Goal: Transaction & Acquisition: Subscribe to service/newsletter

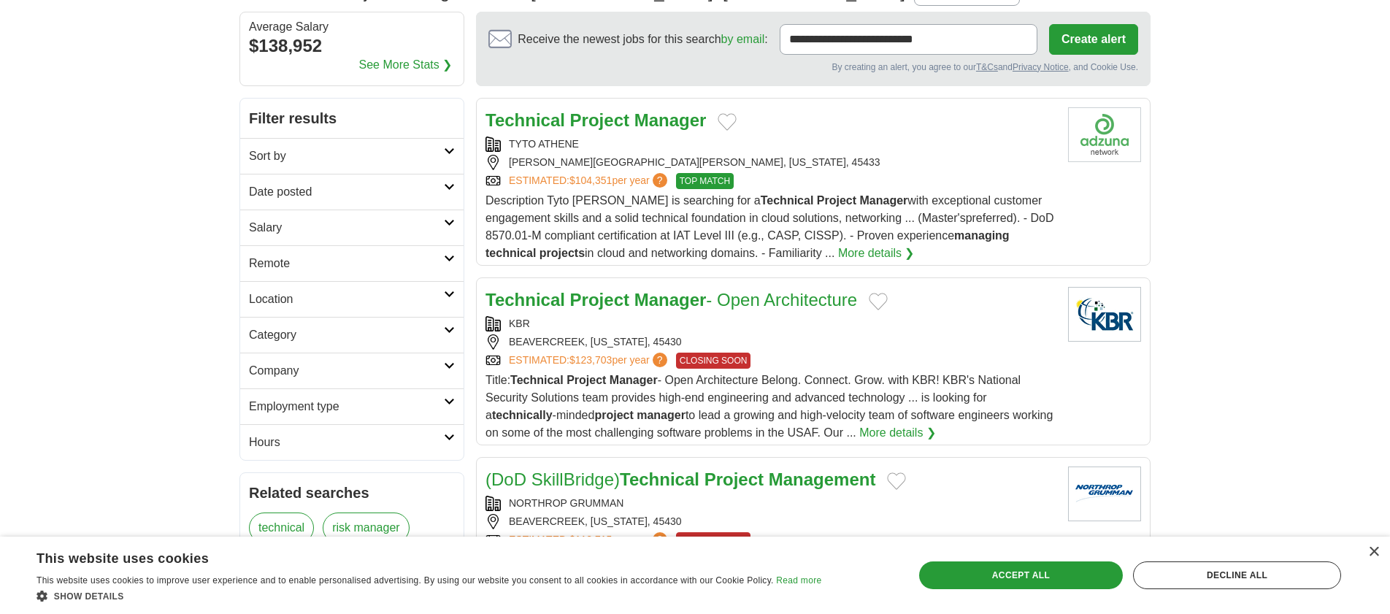
scroll to position [148, 0]
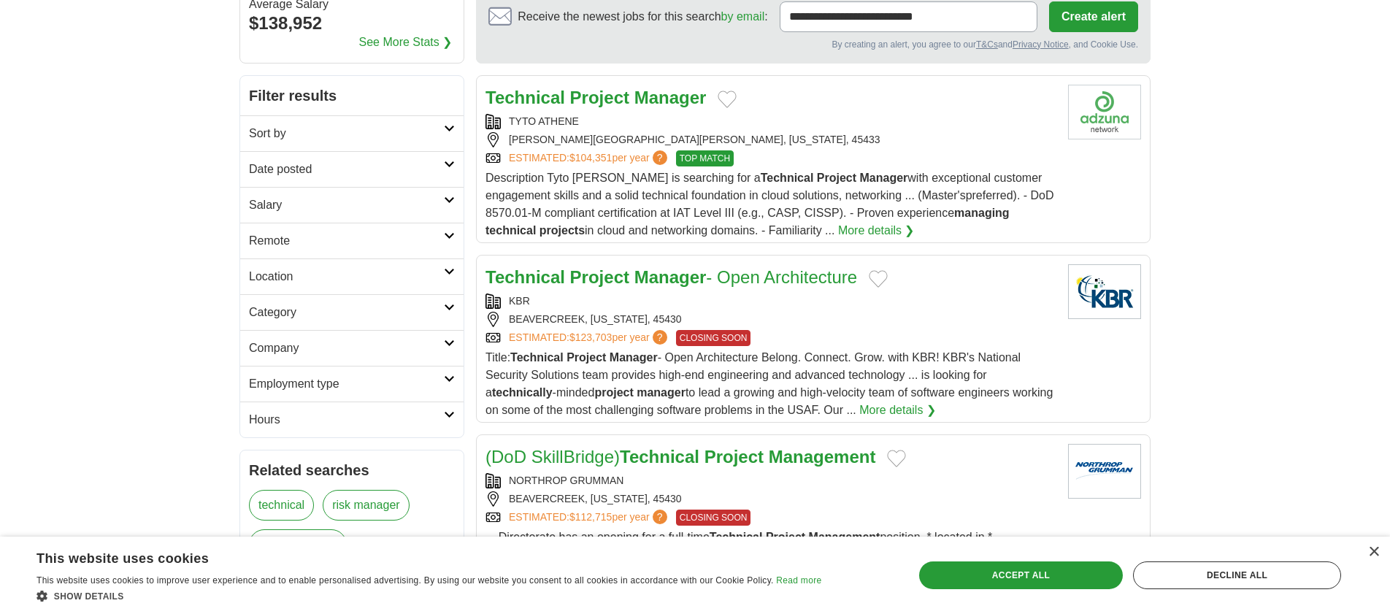
click at [822, 351] on span "Title: Technical Project Manager - Open Architecture Belong. Connect. Grow. wit…" at bounding box center [769, 383] width 567 height 65
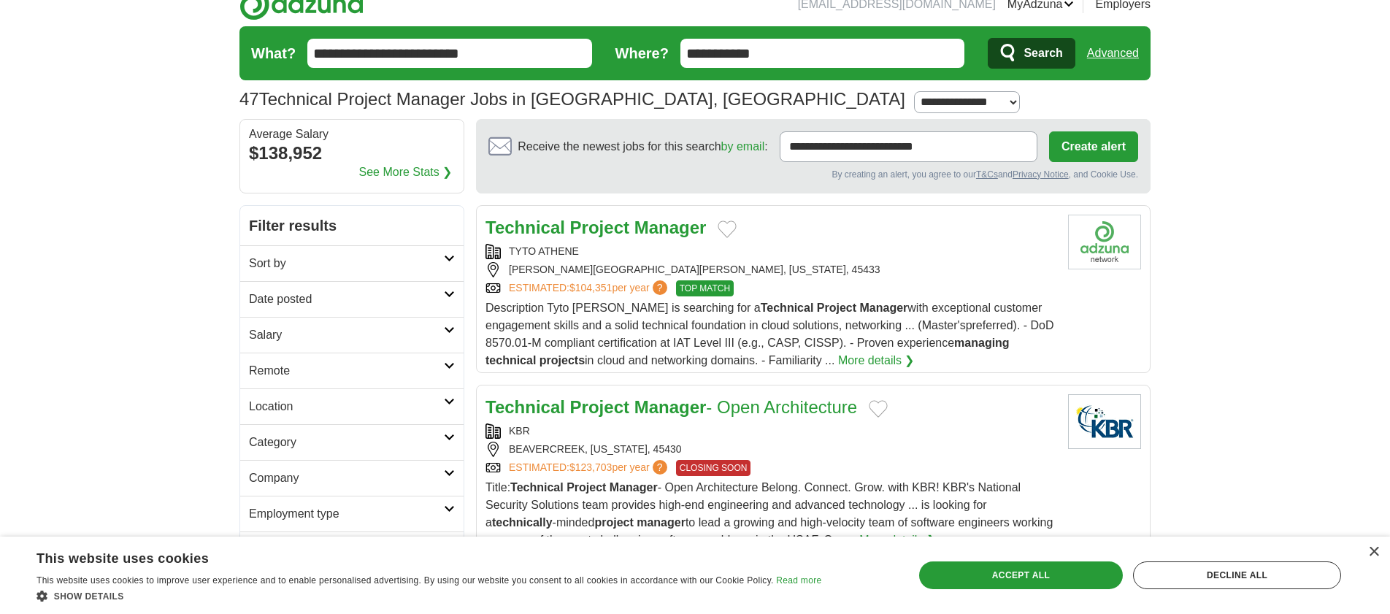
scroll to position [21, 0]
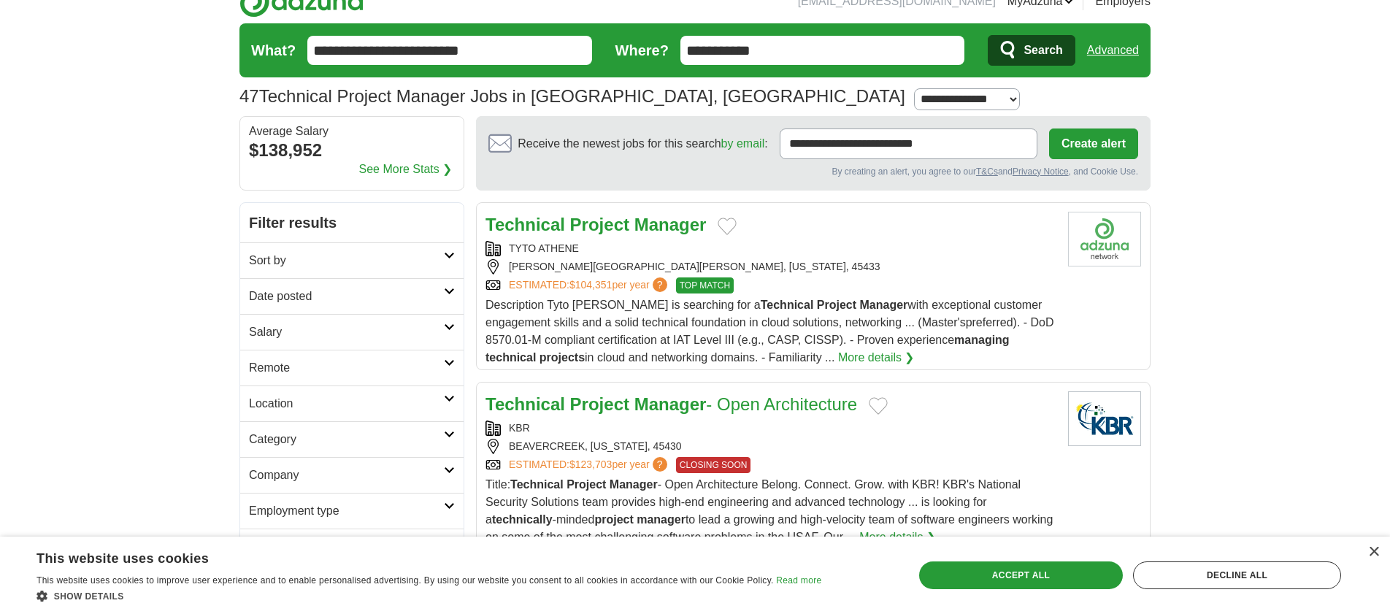
click at [859, 47] on input "**********" at bounding box center [823, 50] width 285 height 29
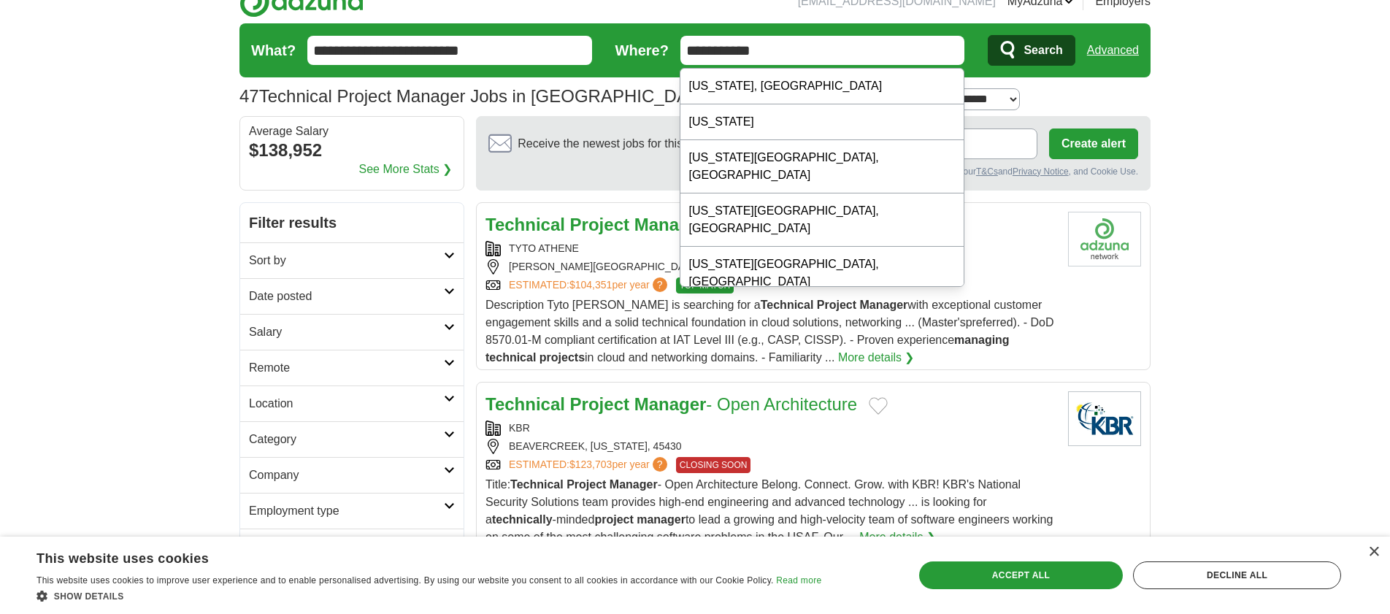
drag, startPoint x: 847, startPoint y: 48, endPoint x: 666, endPoint y: 52, distance: 181.1
click at [666, 52] on form "**********" at bounding box center [695, 50] width 911 height 54
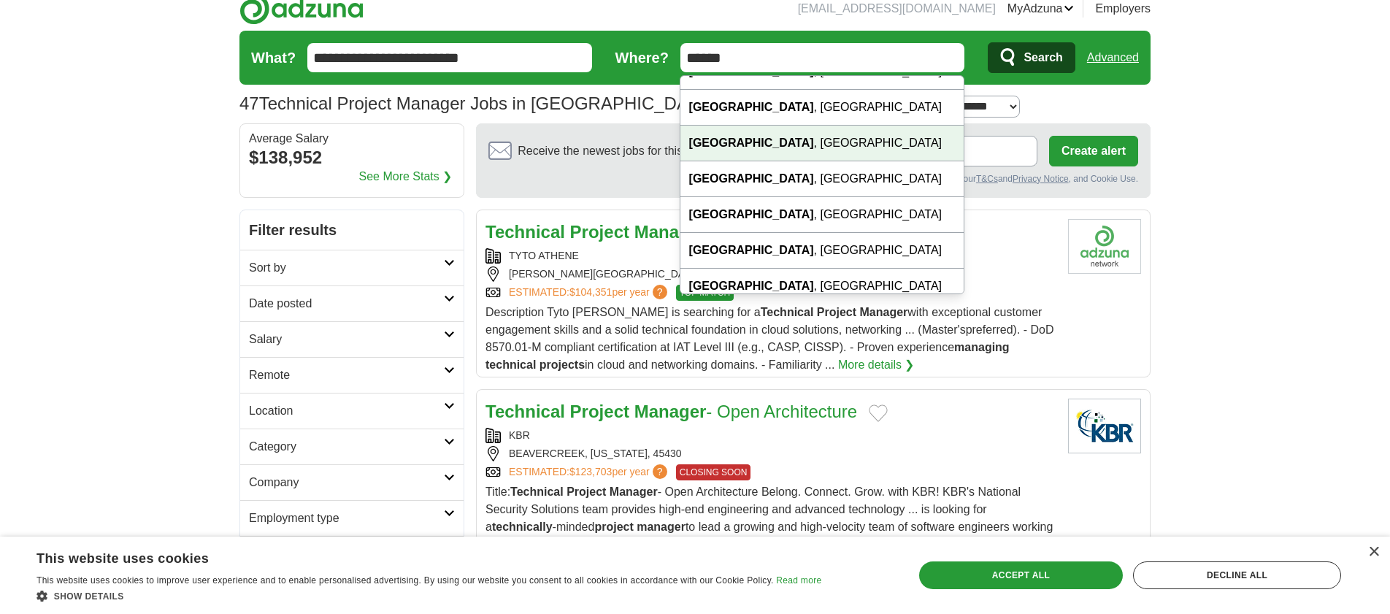
scroll to position [140, 0]
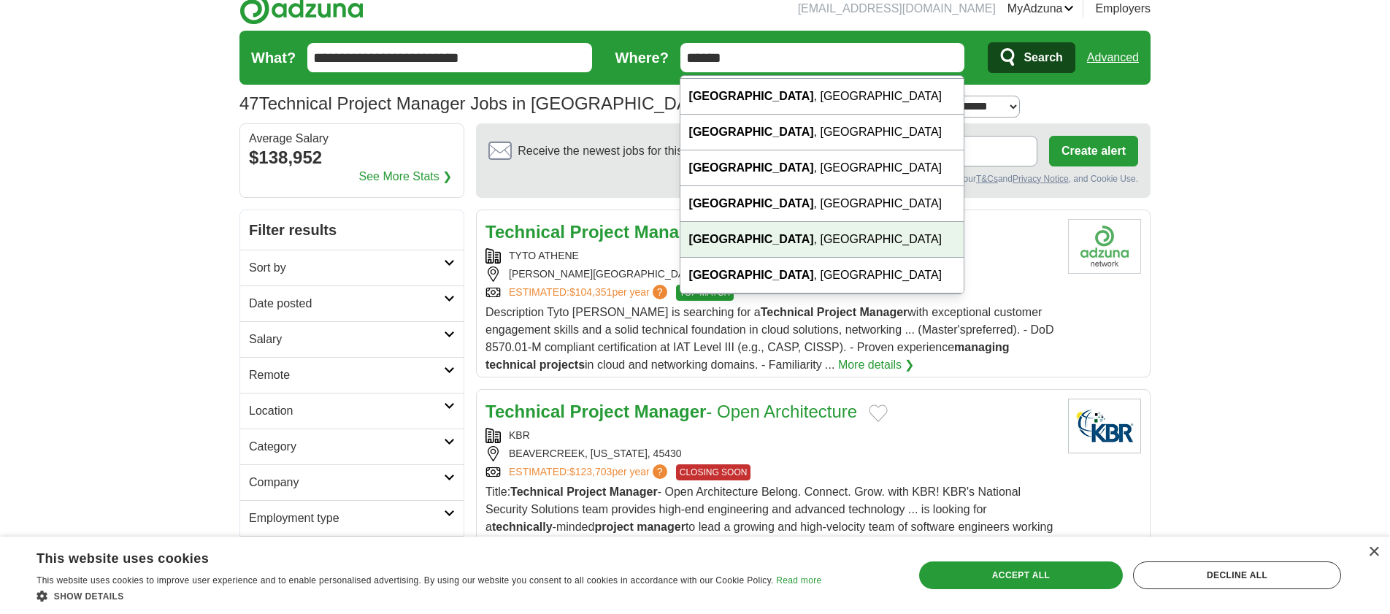
click at [757, 233] on div "Dayton , OH" at bounding box center [822, 240] width 283 height 36
type input "**********"
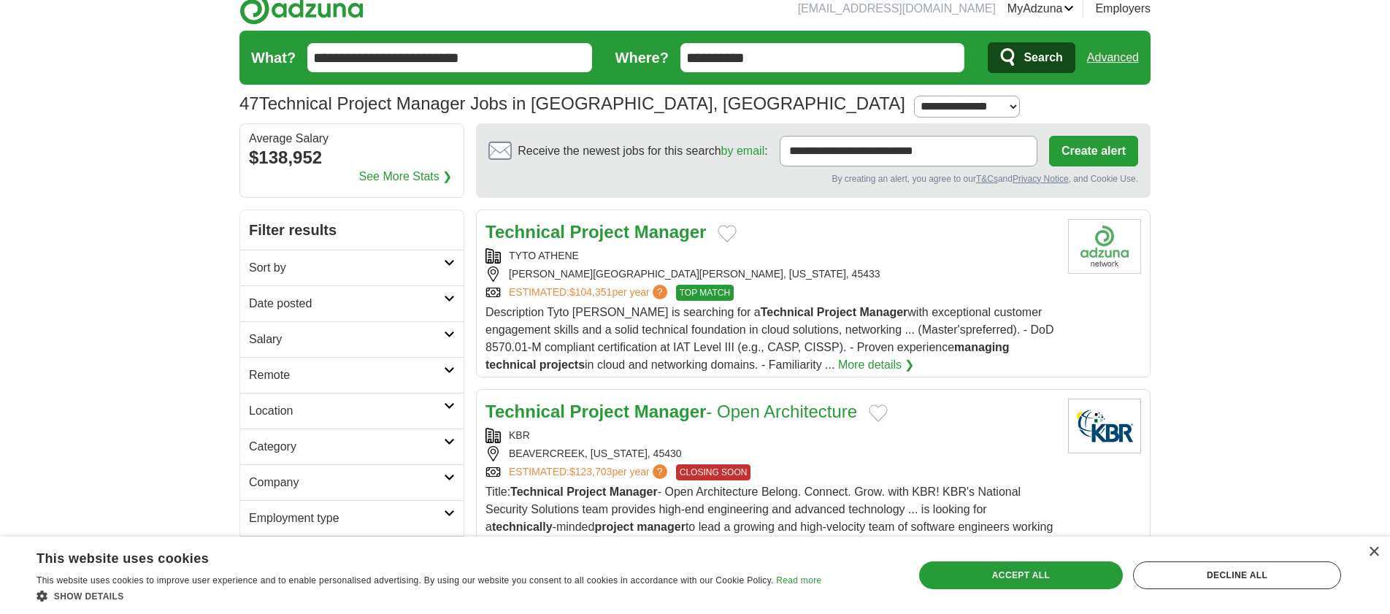
click at [1014, 53] on icon "submit" at bounding box center [1009, 57] width 18 height 20
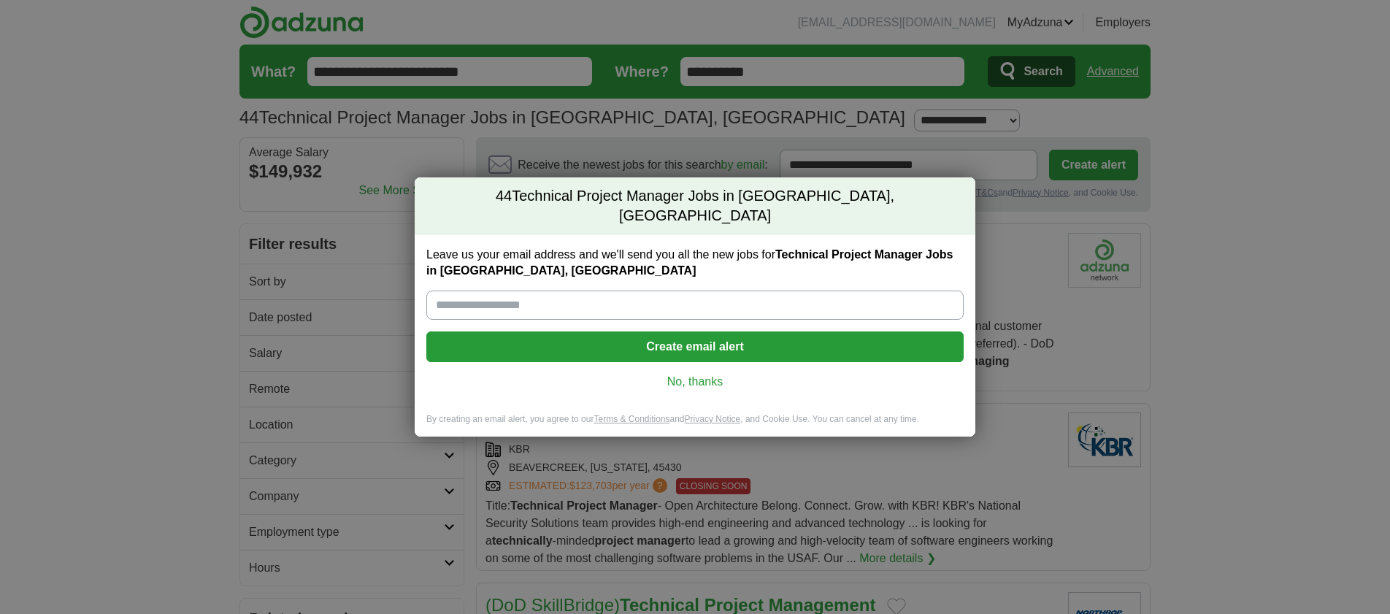
click at [742, 295] on input "Leave us your email address and we'll send you all the new jobs for Technical P…" at bounding box center [694, 305] width 537 height 29
type input "**********"
click at [648, 332] on button "Create email alert" at bounding box center [694, 347] width 537 height 31
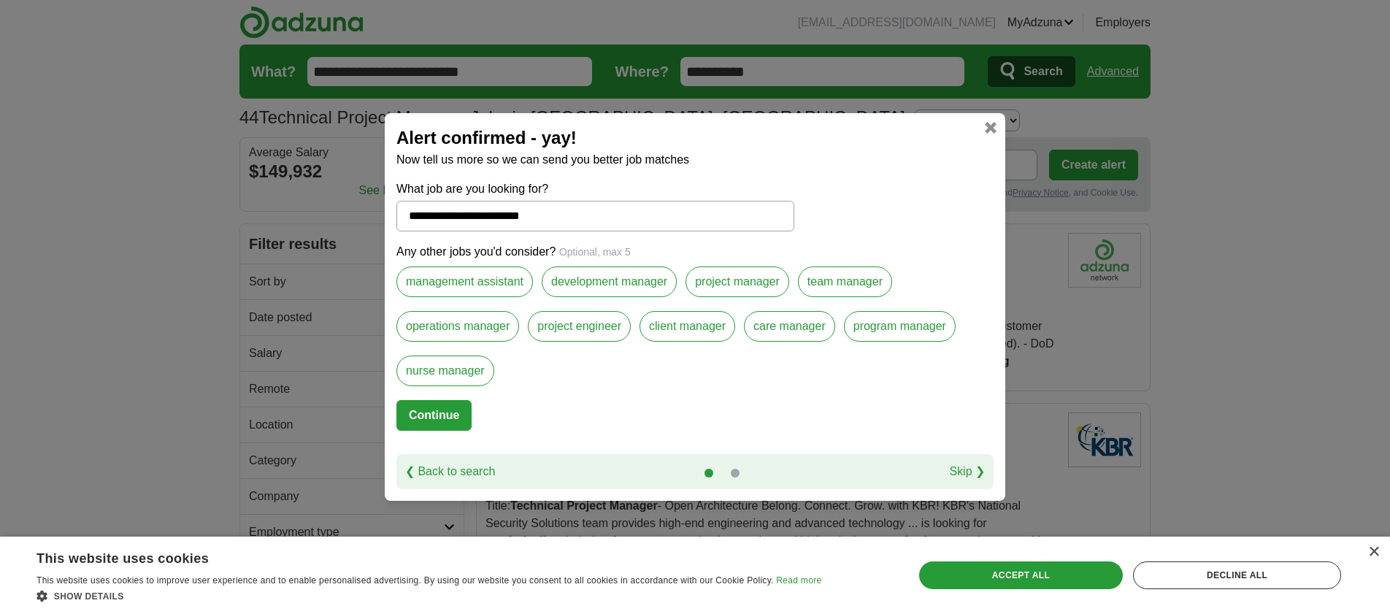
click at [722, 281] on label "project manager" at bounding box center [738, 282] width 104 height 31
click at [860, 289] on label "team manager" at bounding box center [845, 282] width 94 height 31
click at [526, 330] on div "operations manager" at bounding box center [462, 333] width 131 height 45
click at [518, 331] on label "operations manager" at bounding box center [458, 326] width 123 height 31
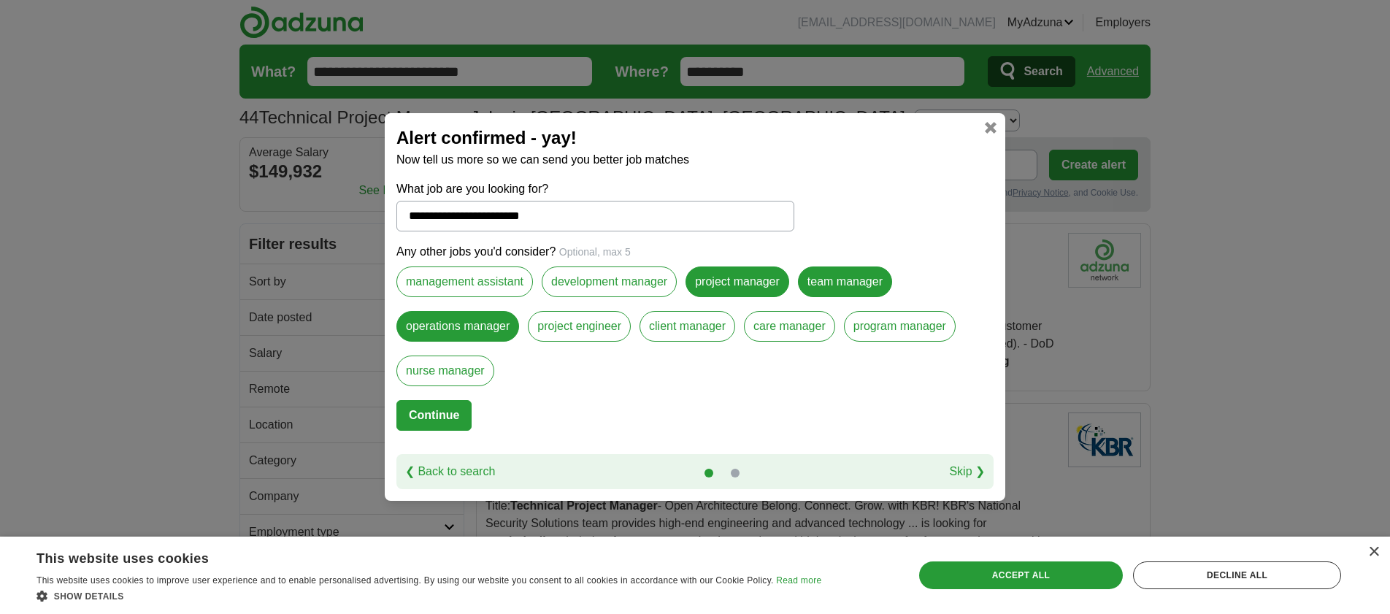
click at [361, 410] on div "**********" at bounding box center [695, 307] width 1390 height 614
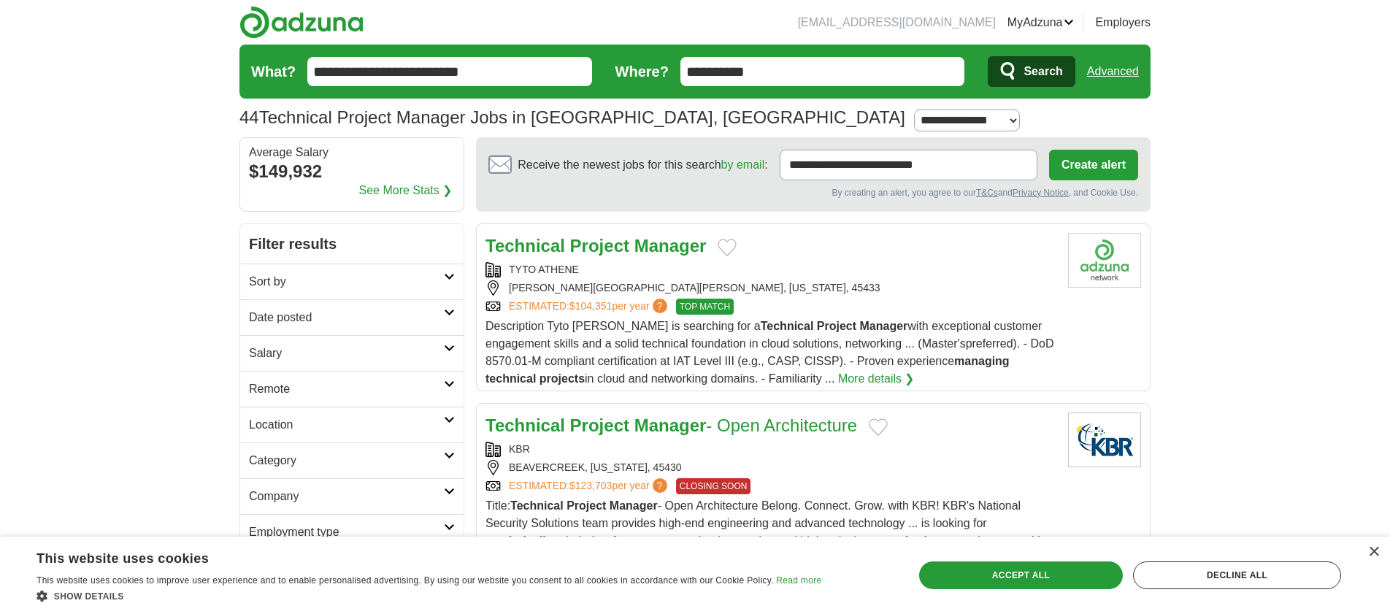
click at [1022, 74] on button "Search" at bounding box center [1031, 71] width 87 height 31
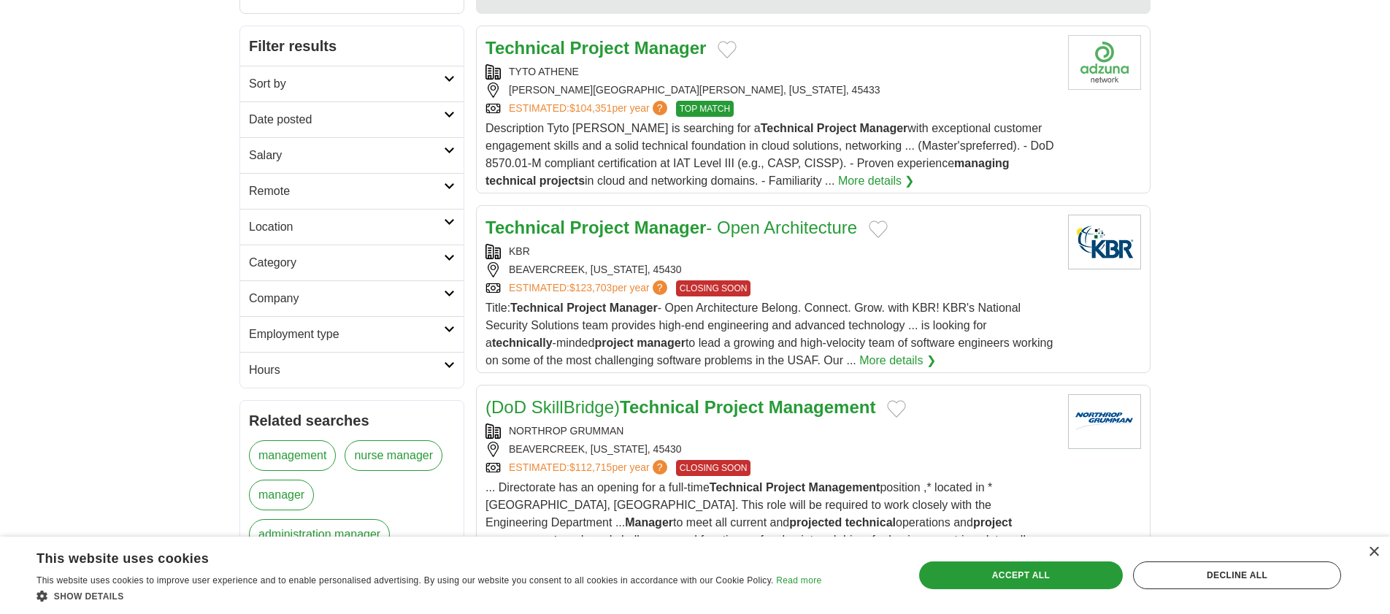
scroll to position [199, 0]
click at [858, 299] on div "Title: Technical Project Manager - Open Architecture Belong. Connect. Grow. wit…" at bounding box center [771, 334] width 571 height 70
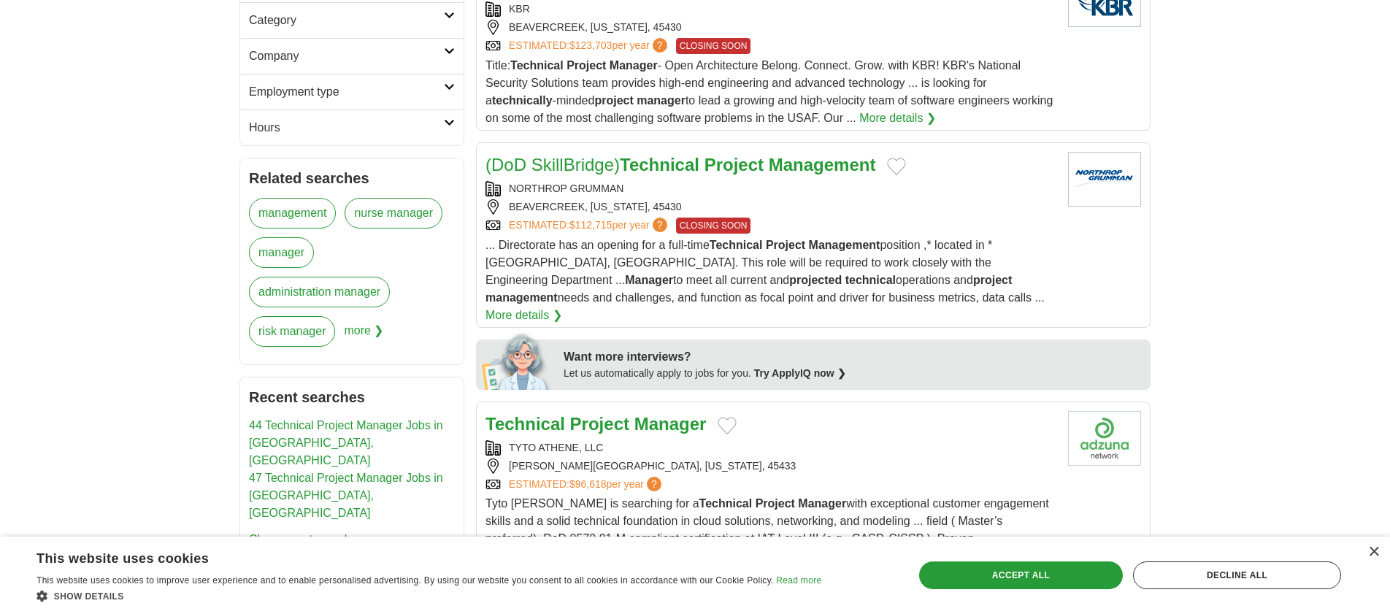
scroll to position [448, 0]
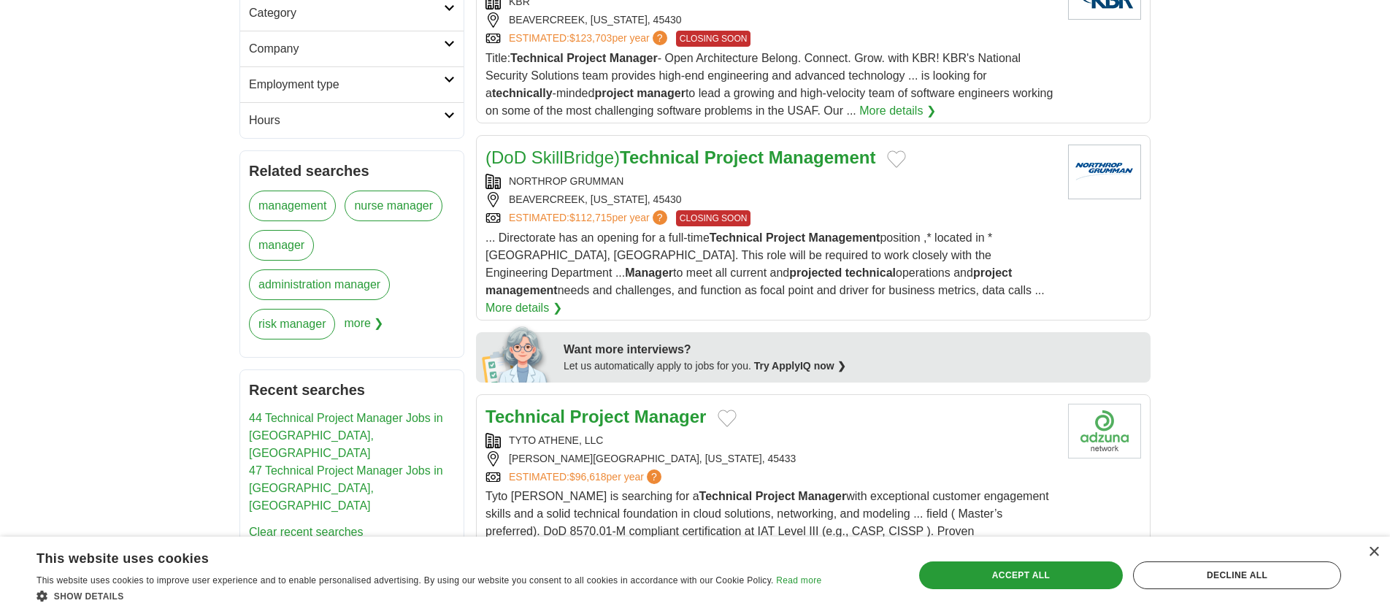
click at [903, 194] on div "BEAVERCREEK, OHIO, 45430" at bounding box center [771, 199] width 571 height 15
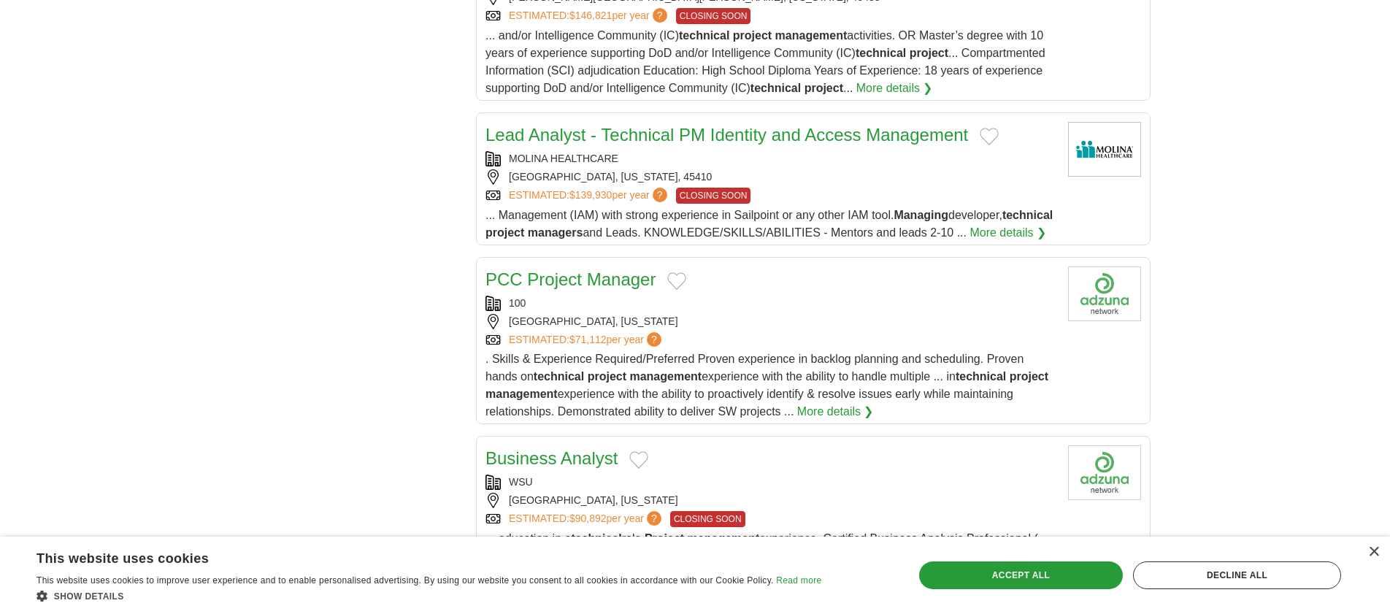
scroll to position [1502, 0]
click at [834, 186] on div "ESTIMATED: $139,930 per year ? CLOSING SOON" at bounding box center [771, 194] width 571 height 16
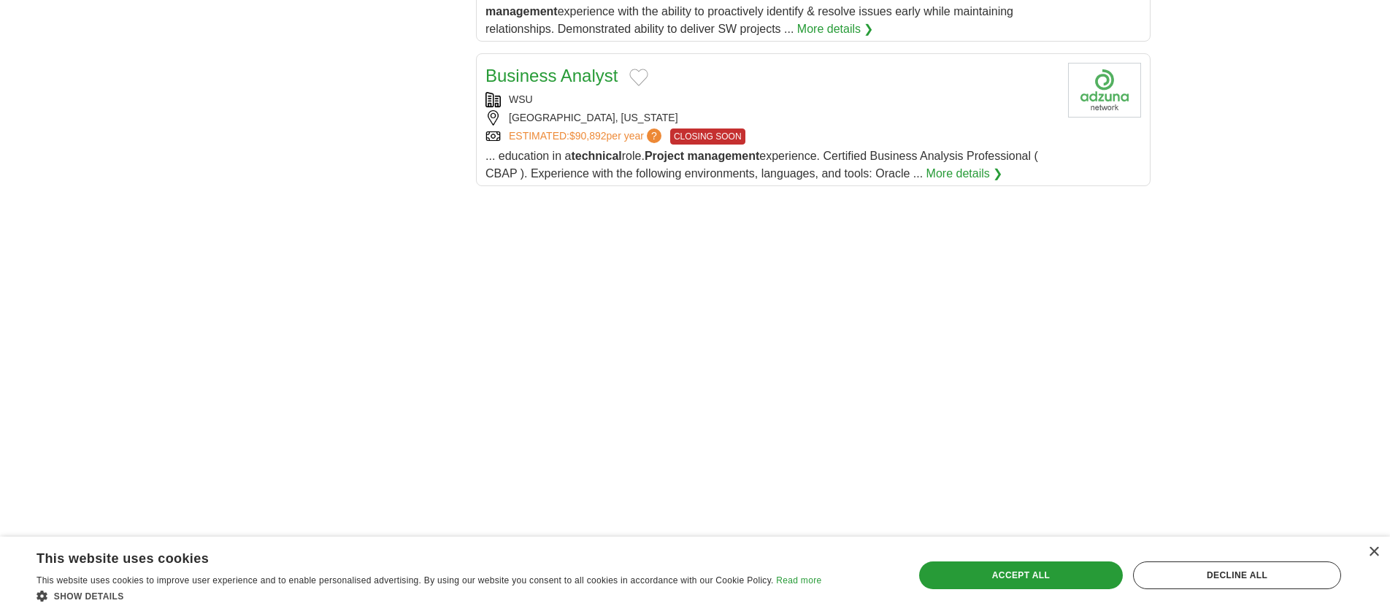
scroll to position [1885, 0]
click at [741, 96] on div "WSU" at bounding box center [771, 97] width 571 height 15
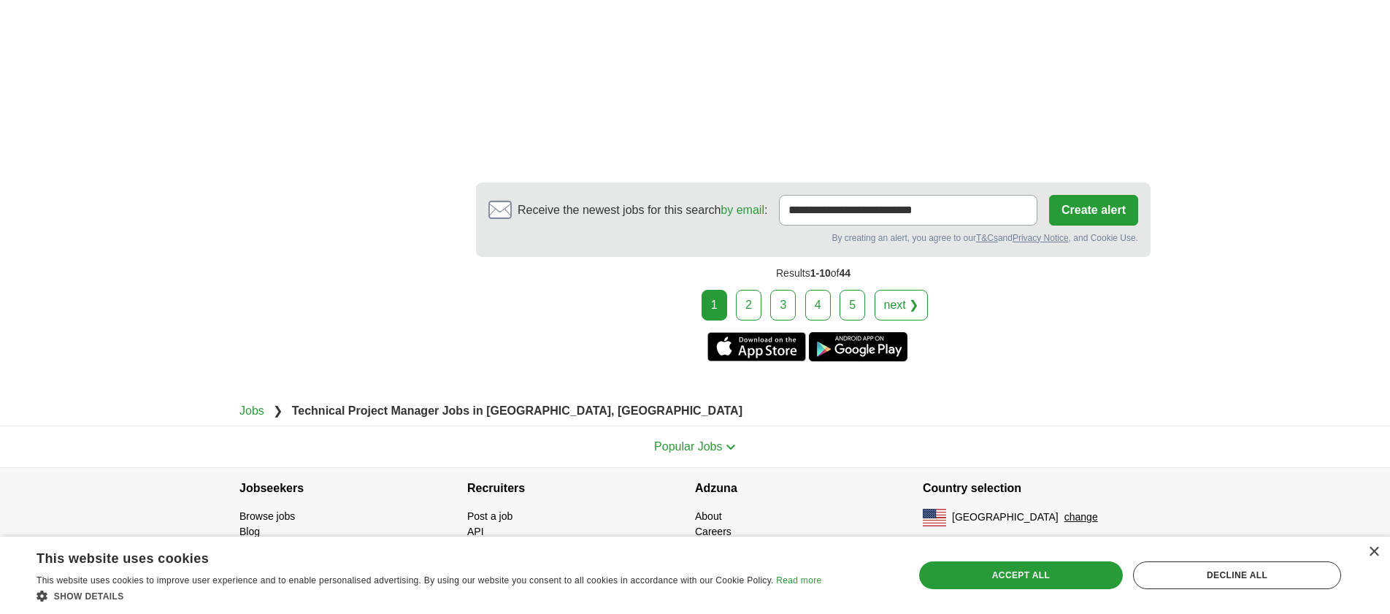
scroll to position [2704, 0]
click at [740, 307] on link "2" at bounding box center [749, 304] width 26 height 31
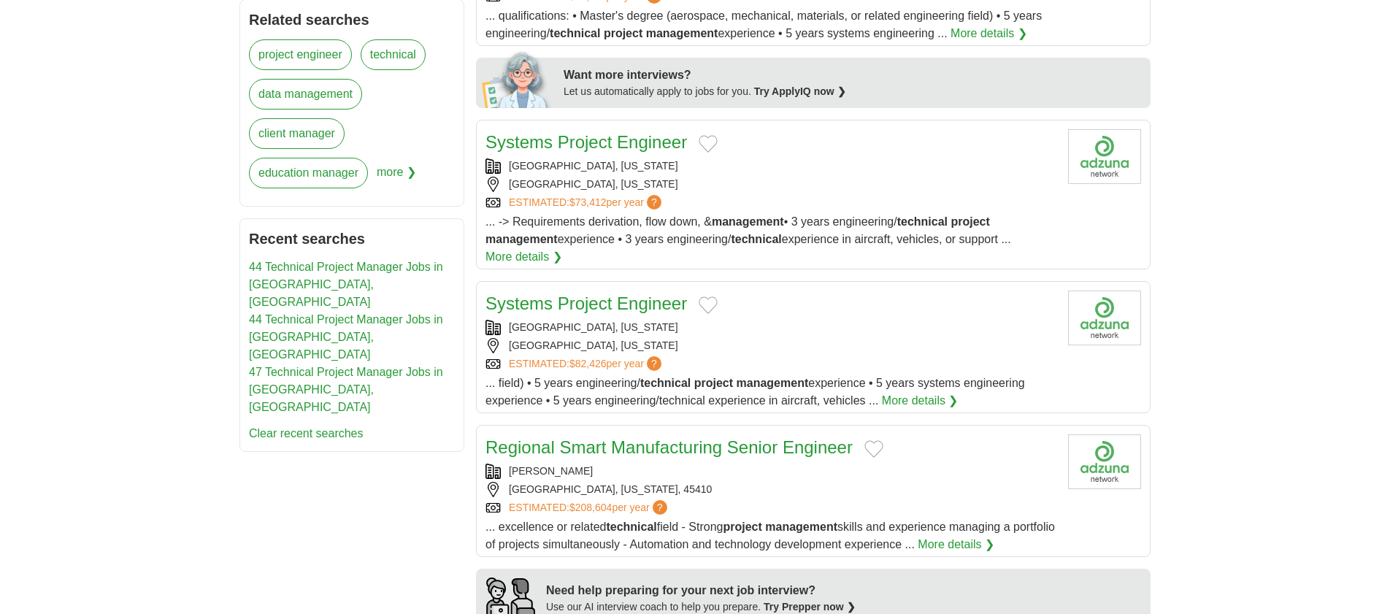
scroll to position [598, 0]
click at [881, 321] on div "UNIVERSITY OF DAYTON, OHIO" at bounding box center [771, 328] width 571 height 15
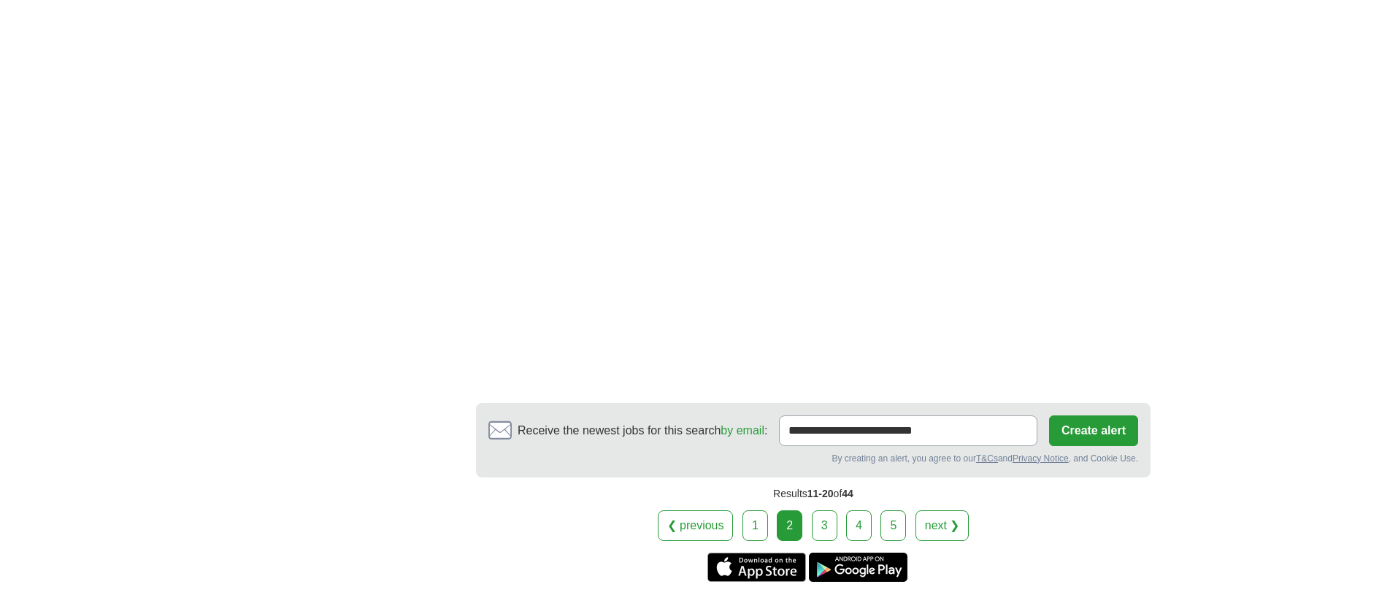
scroll to position [2238, 0]
click at [816, 510] on link "3" at bounding box center [825, 525] width 26 height 31
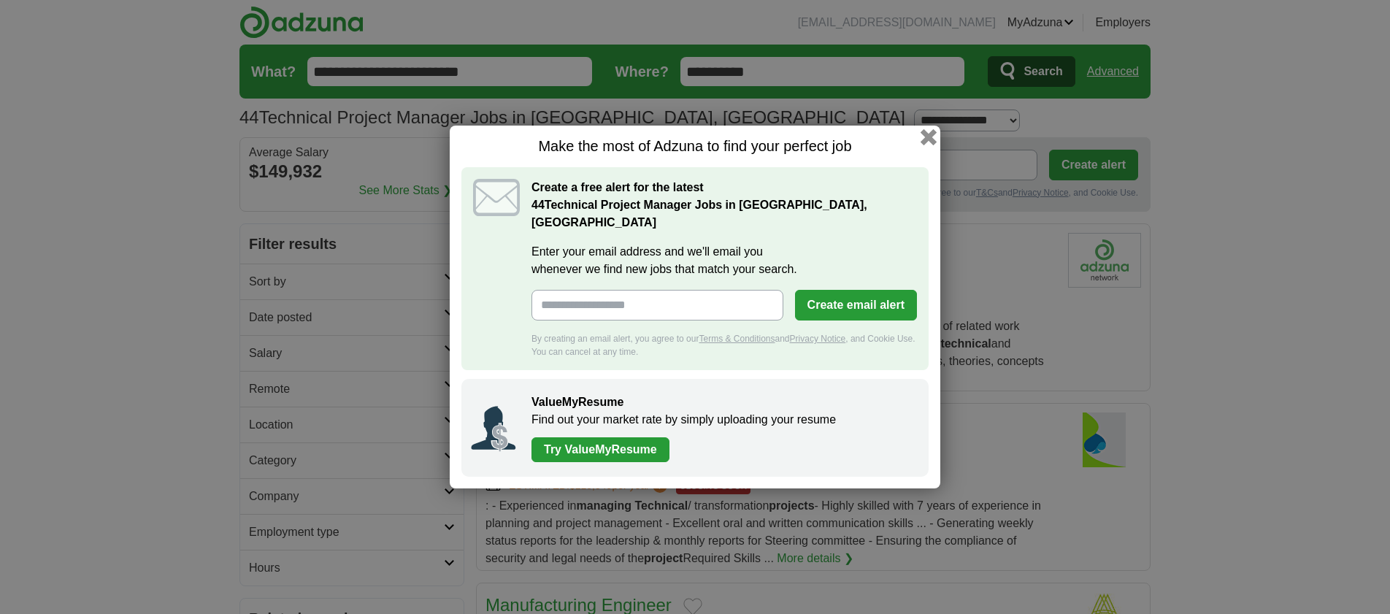
click at [922, 142] on button "button" at bounding box center [929, 137] width 16 height 16
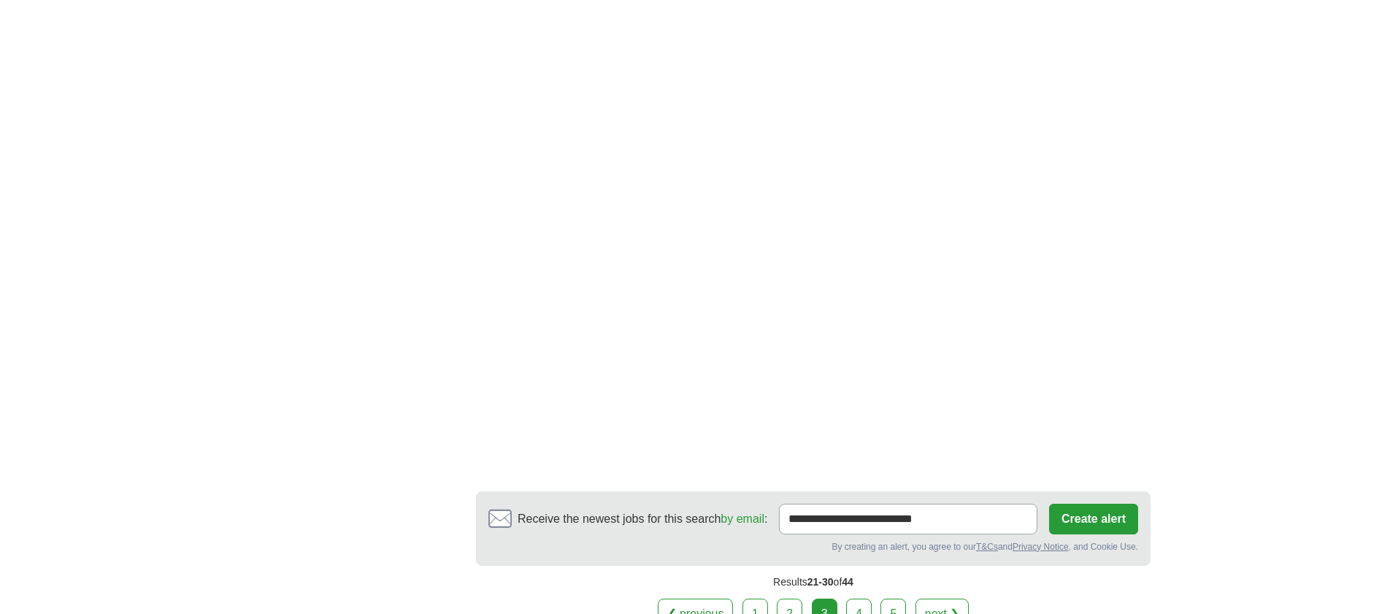
scroll to position [2150, 0]
